Goal: Find specific page/section: Find specific page/section

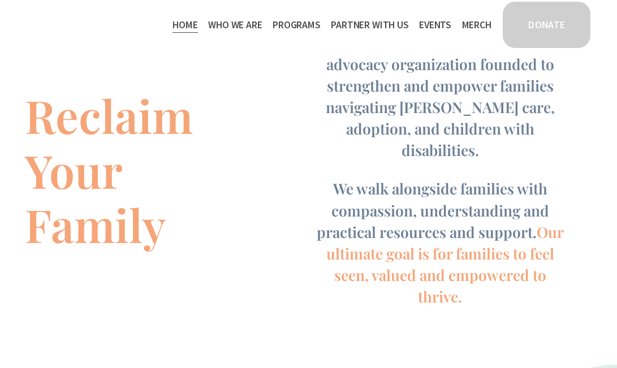
scroll to position [622, 0]
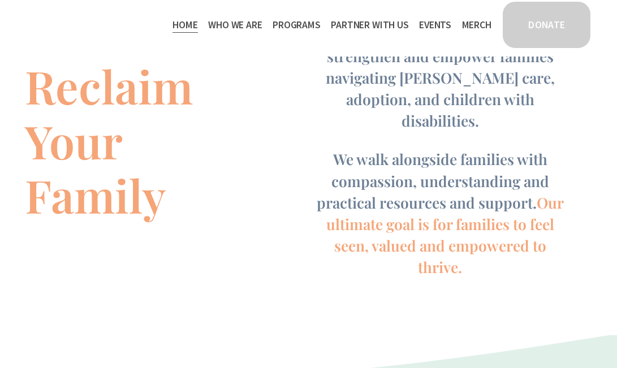
click at [429, 23] on link "Events" at bounding box center [435, 25] width 32 height 18
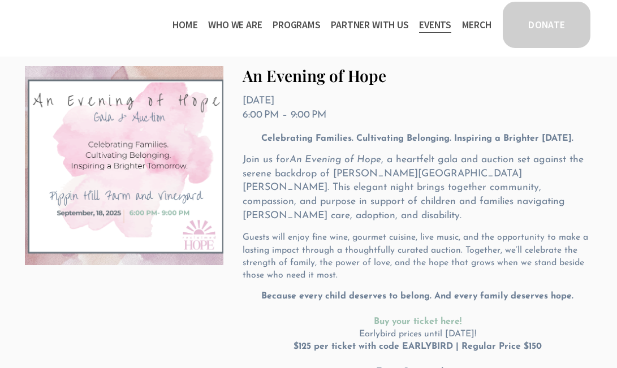
scroll to position [143, 0]
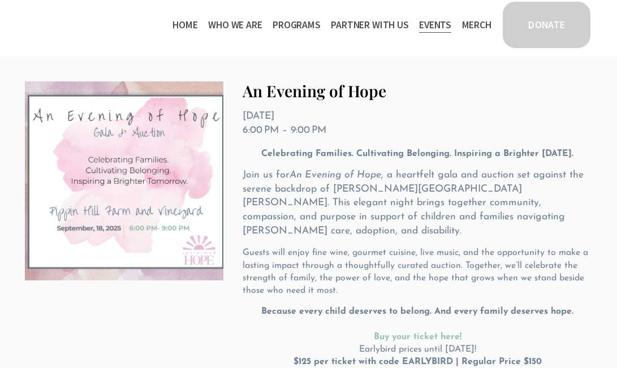
click at [0, 0] on span "Thrive Support Groups" at bounding box center [0, 0] width 0 height 0
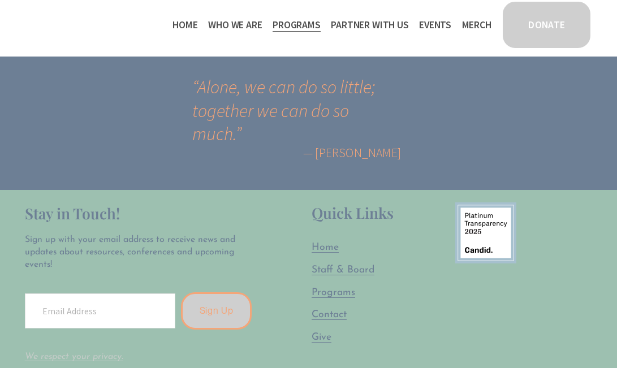
scroll to position [2037, 0]
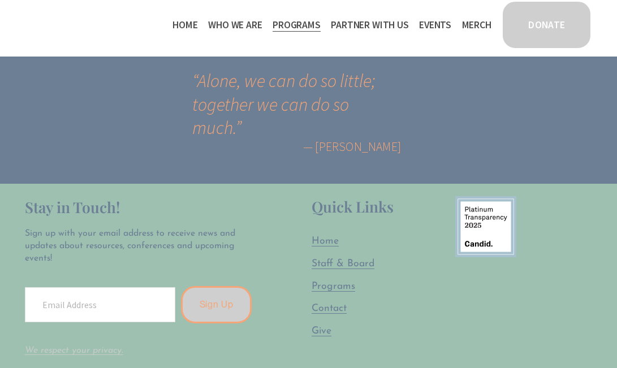
click at [0, 0] on span "Thrive Support Groups" at bounding box center [0, 0] width 0 height 0
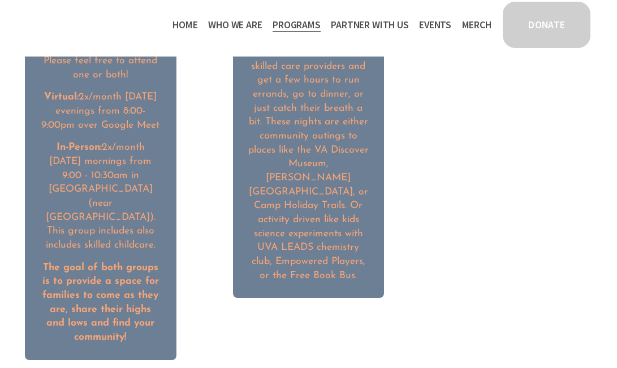
scroll to position [1584, 0]
